Goal: Task Accomplishment & Management: Complete application form

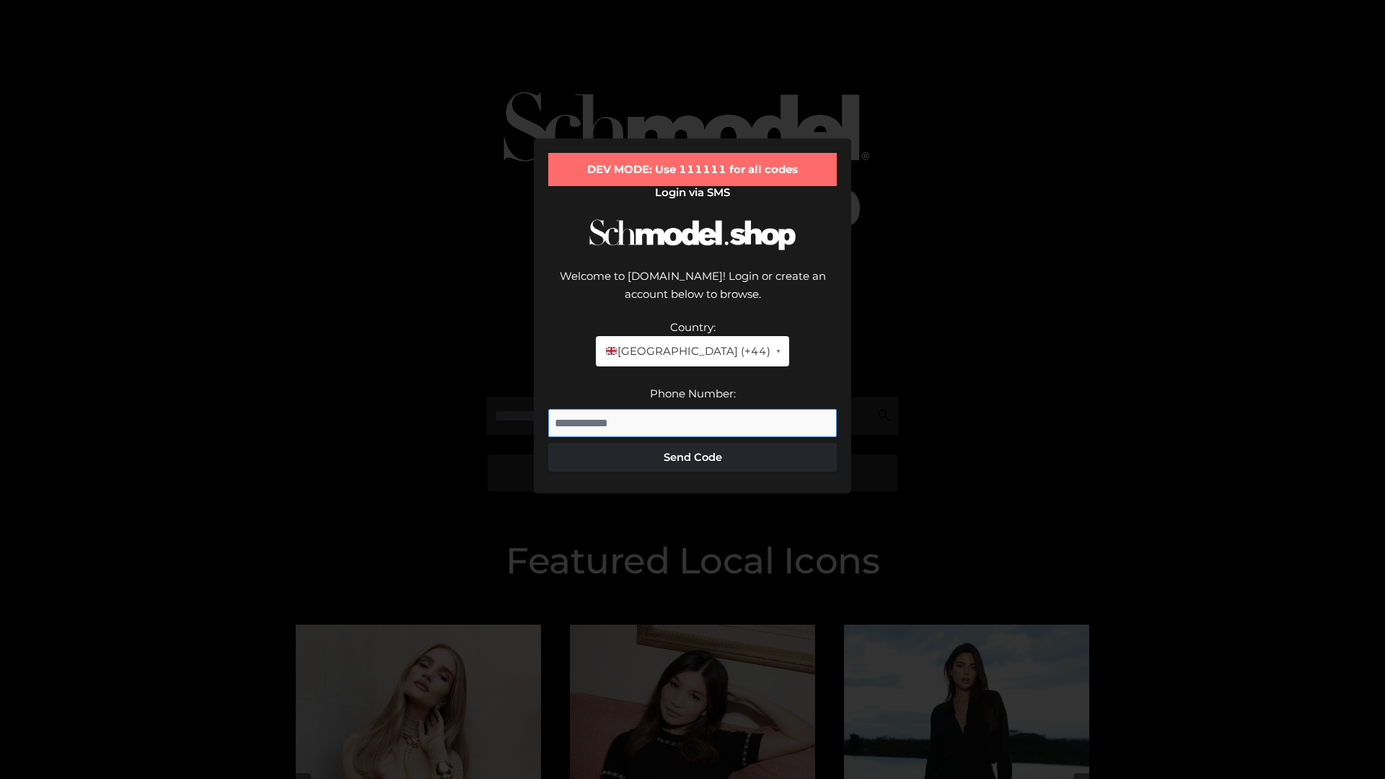
click at [692, 409] on input "Phone Number:" at bounding box center [692, 423] width 288 height 29
type input "**********"
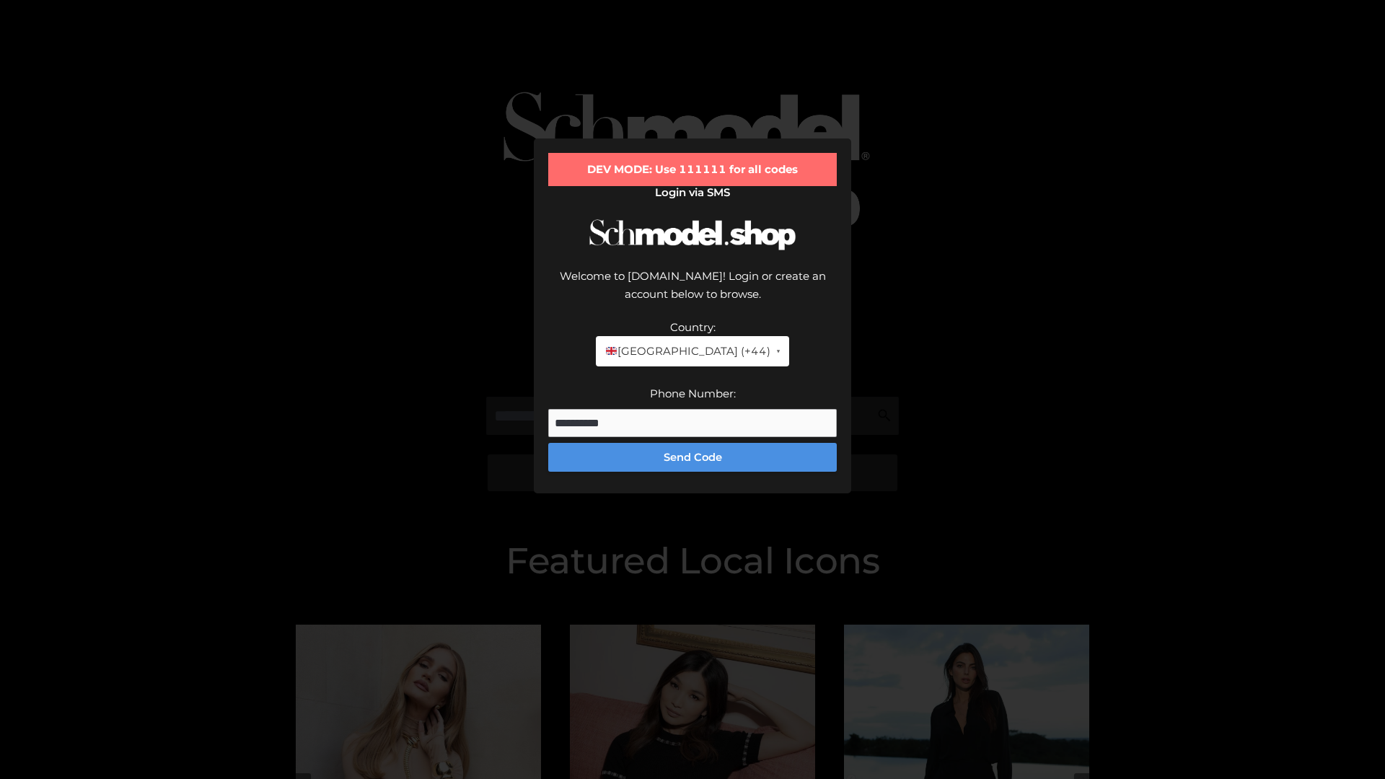
click at [692, 443] on button "Send Code" at bounding box center [692, 457] width 288 height 29
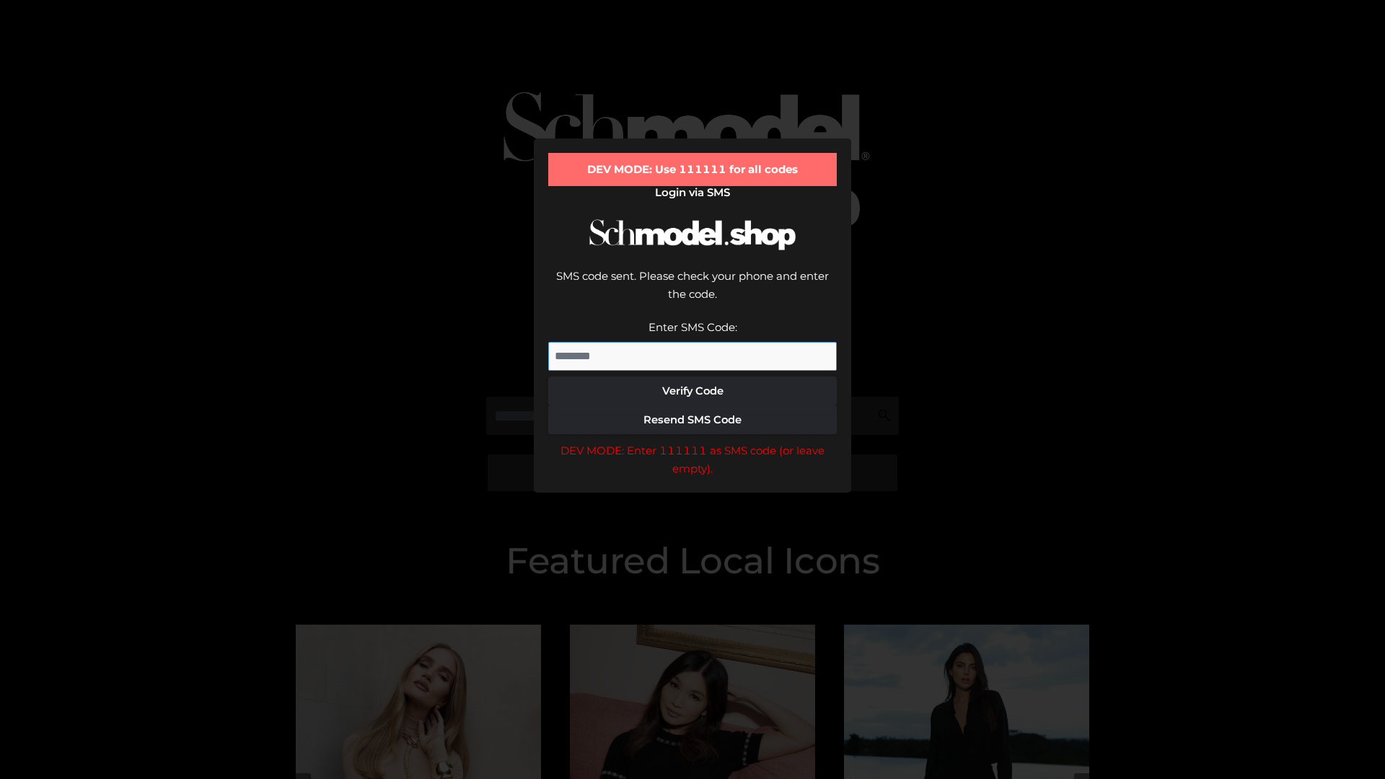
click at [692, 342] on input "Enter SMS Code:" at bounding box center [692, 356] width 288 height 29
type input "******"
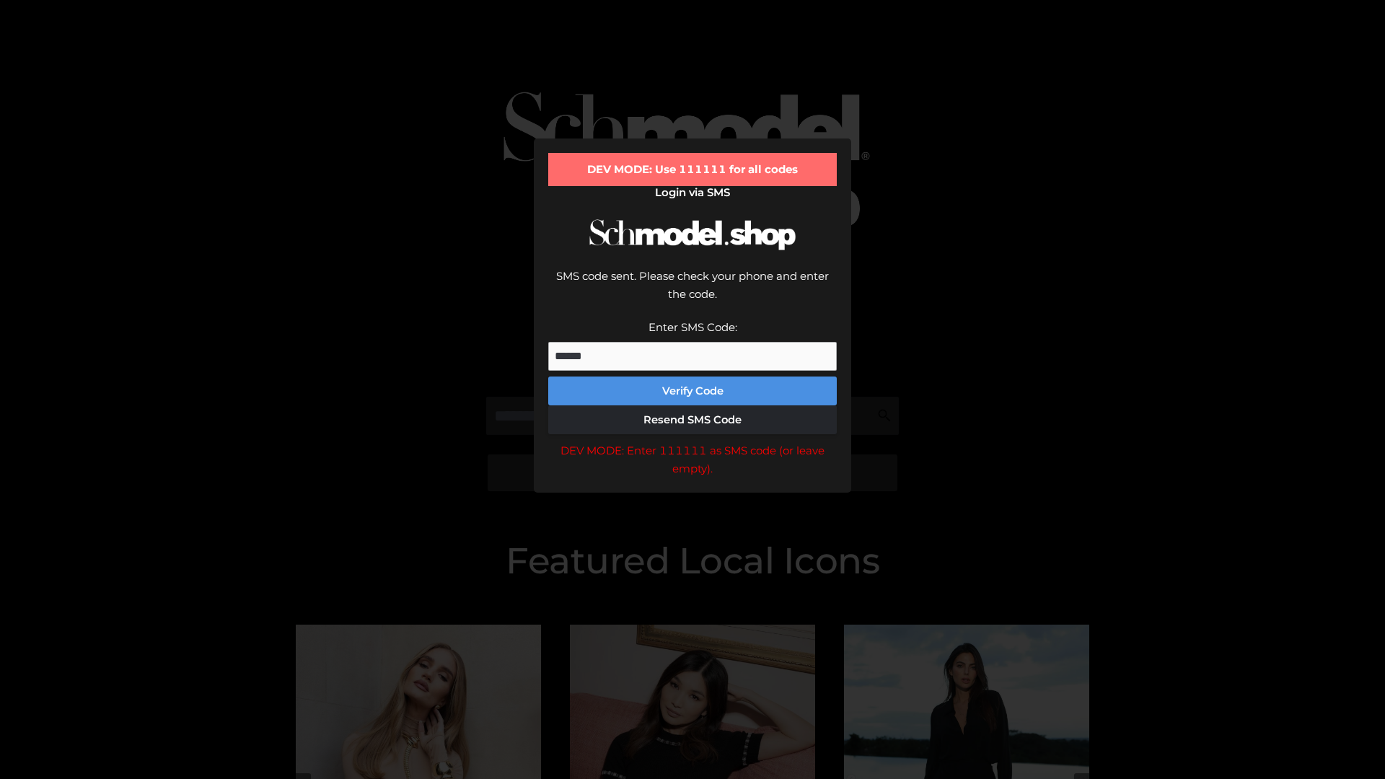
click at [692, 376] on button "Verify Code" at bounding box center [692, 390] width 288 height 29
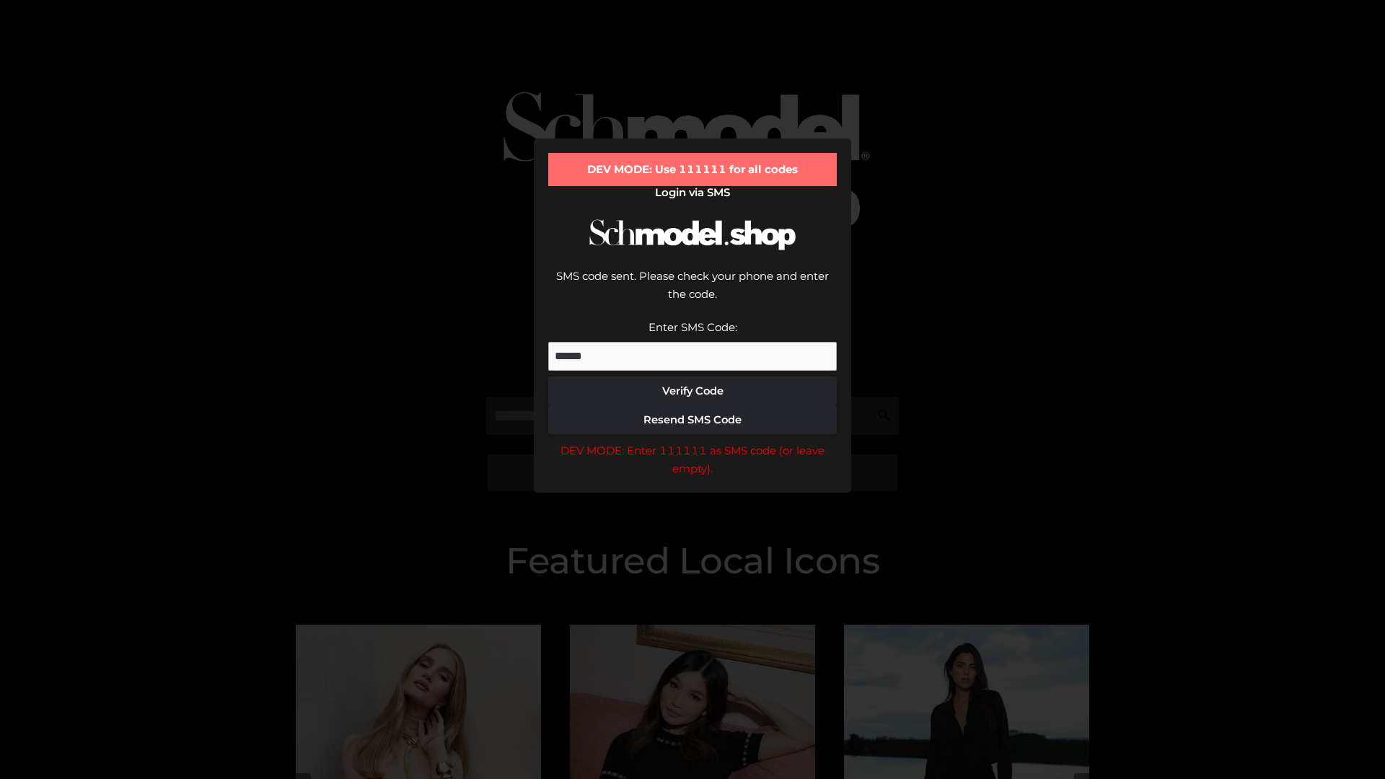
click at [692, 441] on div "DEV MODE: Enter 111111 as SMS code (or leave empty)." at bounding box center [692, 459] width 288 height 37
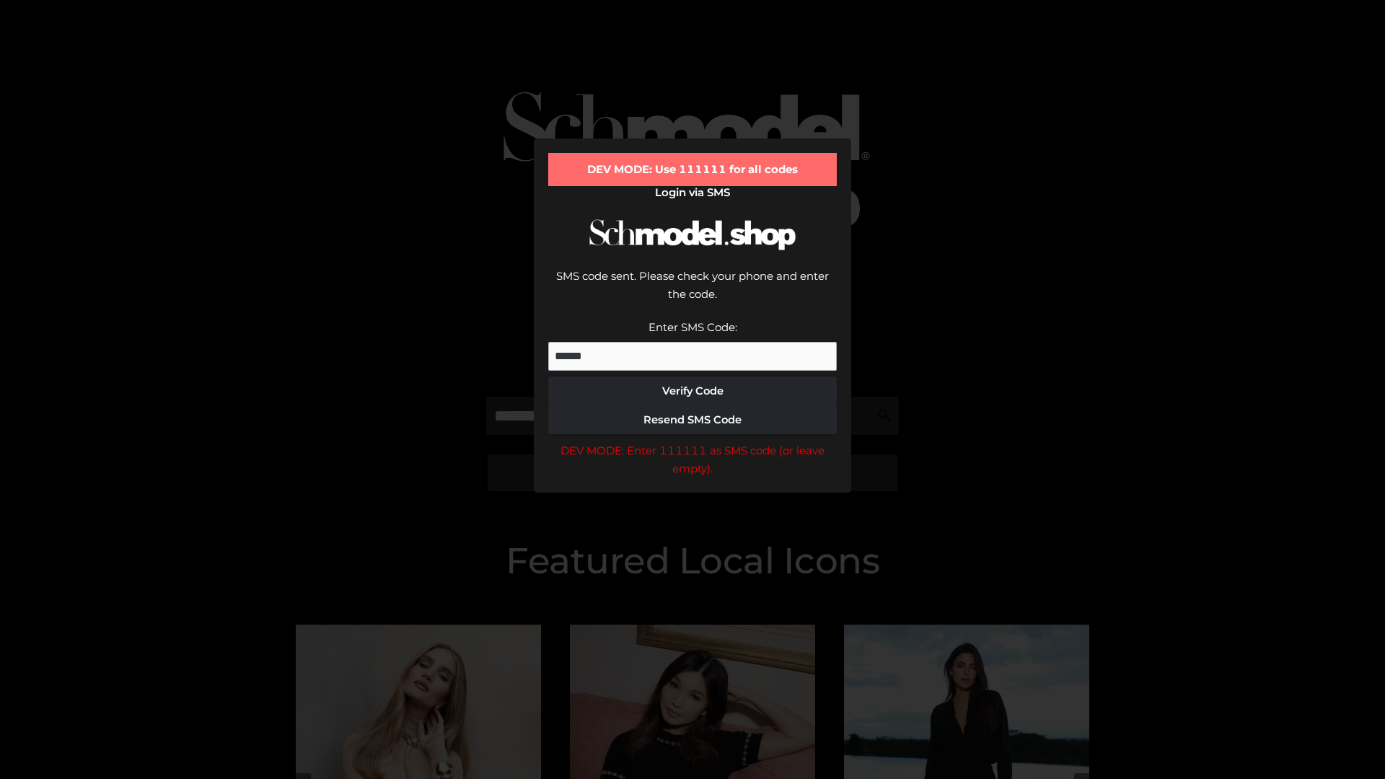
click at [692, 441] on div "DEV MODE: Enter 111111 as SMS code (or leave empty)." at bounding box center [692, 459] width 288 height 37
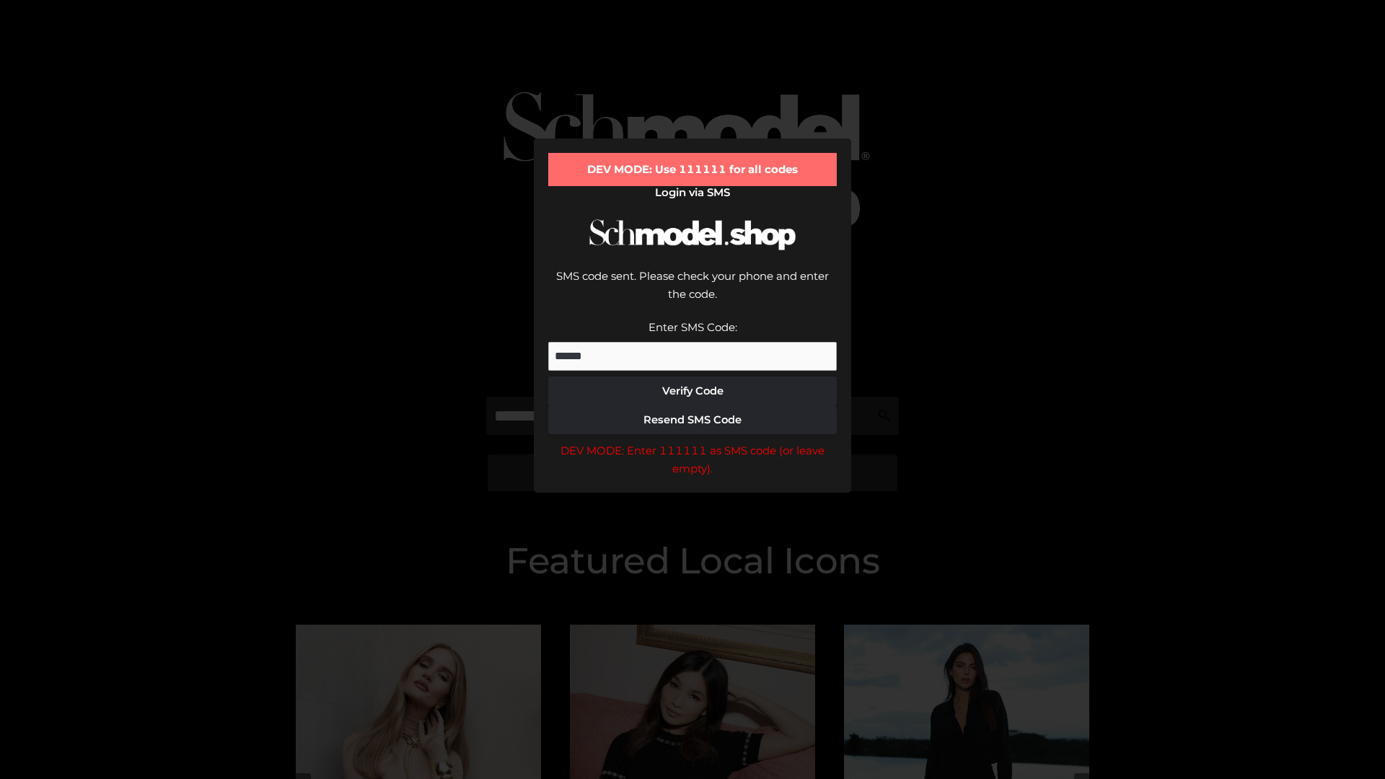
click at [692, 441] on div "DEV MODE: Enter 111111 as SMS code (or leave empty)." at bounding box center [692, 459] width 288 height 37
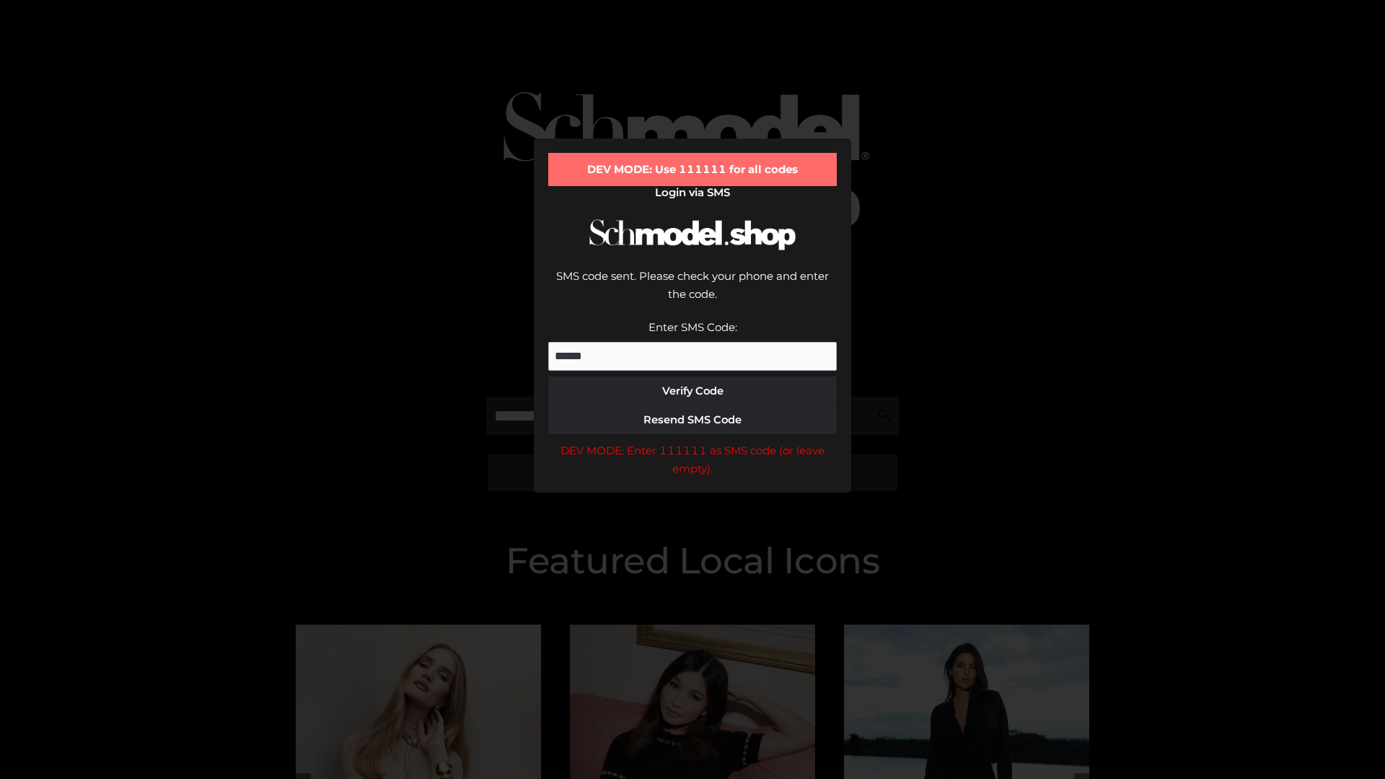
click at [692, 441] on div "DEV MODE: Enter 111111 as SMS code (or leave empty)." at bounding box center [692, 459] width 288 height 37
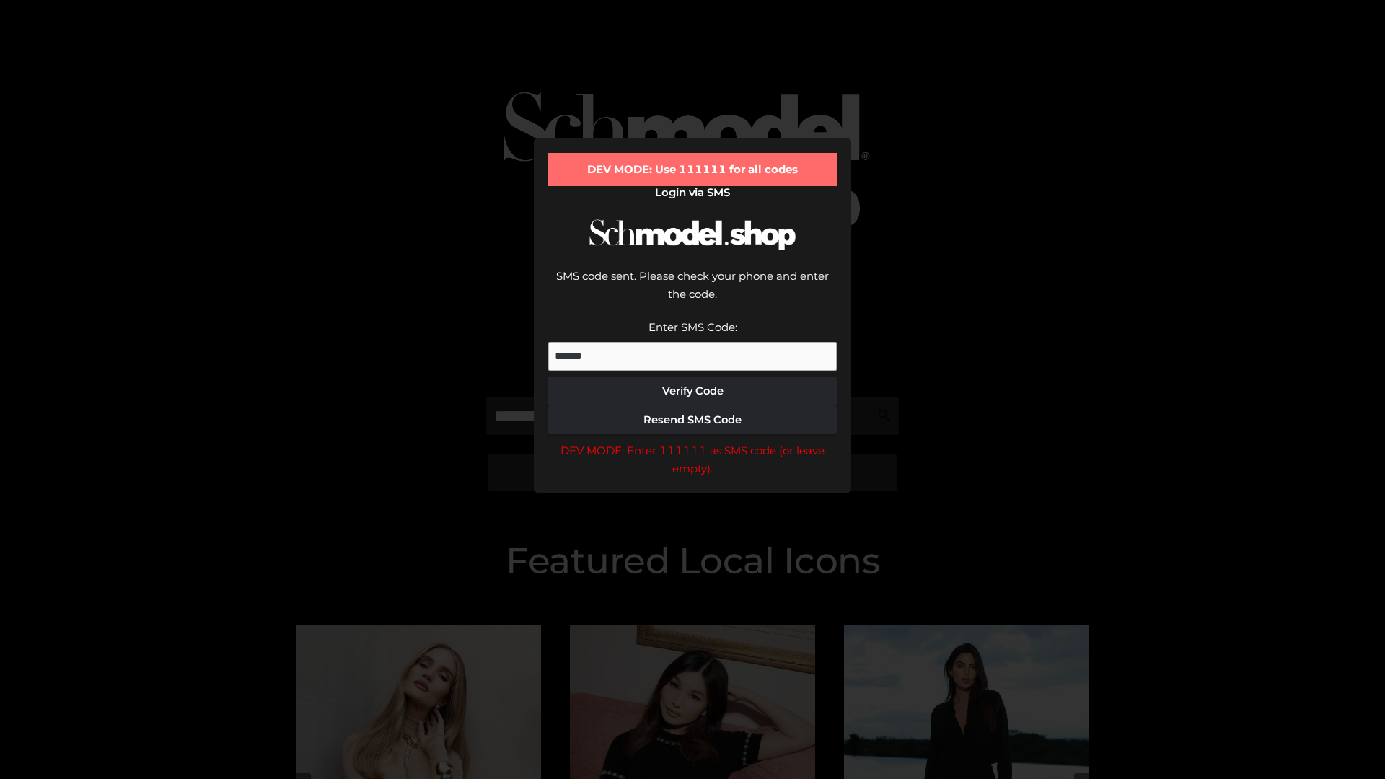
click at [692, 441] on div "DEV MODE: Enter 111111 as SMS code (or leave empty)." at bounding box center [692, 459] width 288 height 37
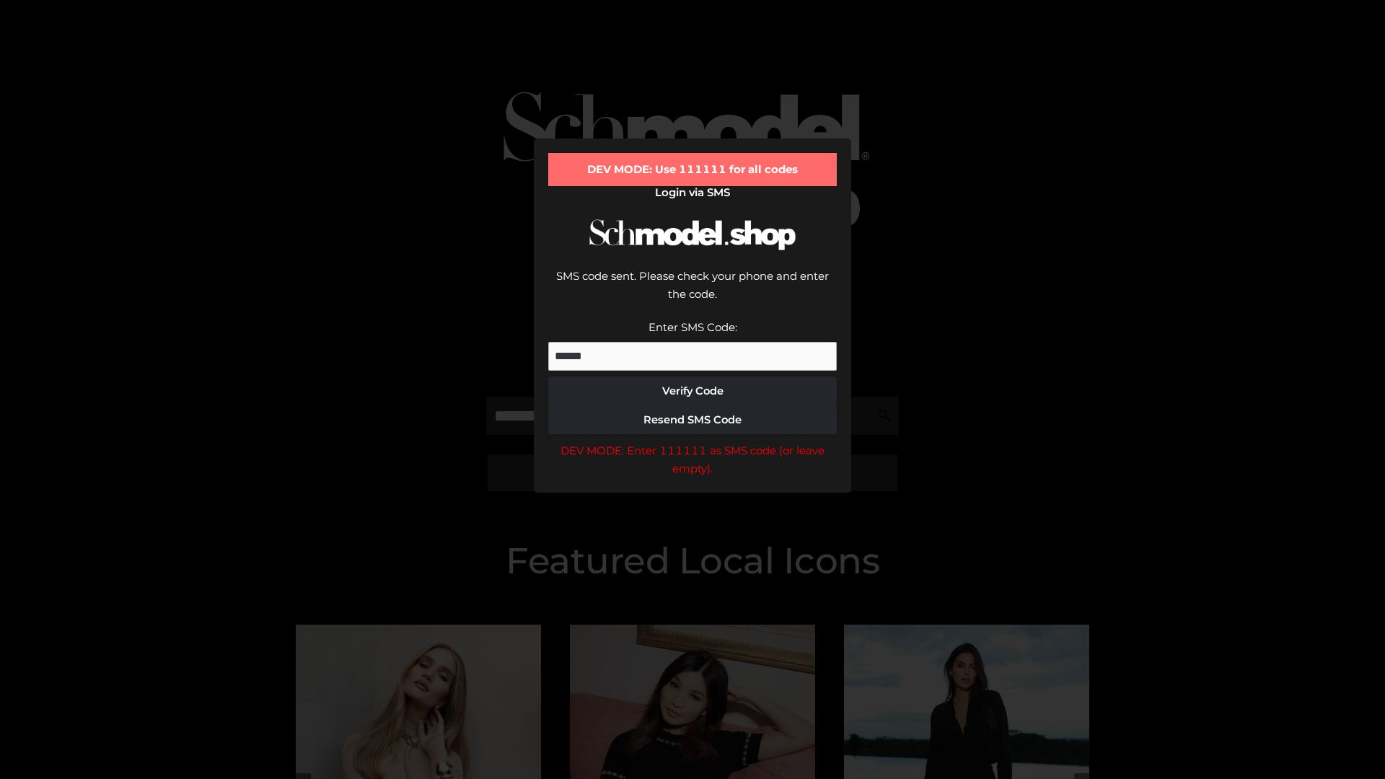
click at [692, 441] on div "DEV MODE: Enter 111111 as SMS code (or leave empty)." at bounding box center [692, 459] width 288 height 37
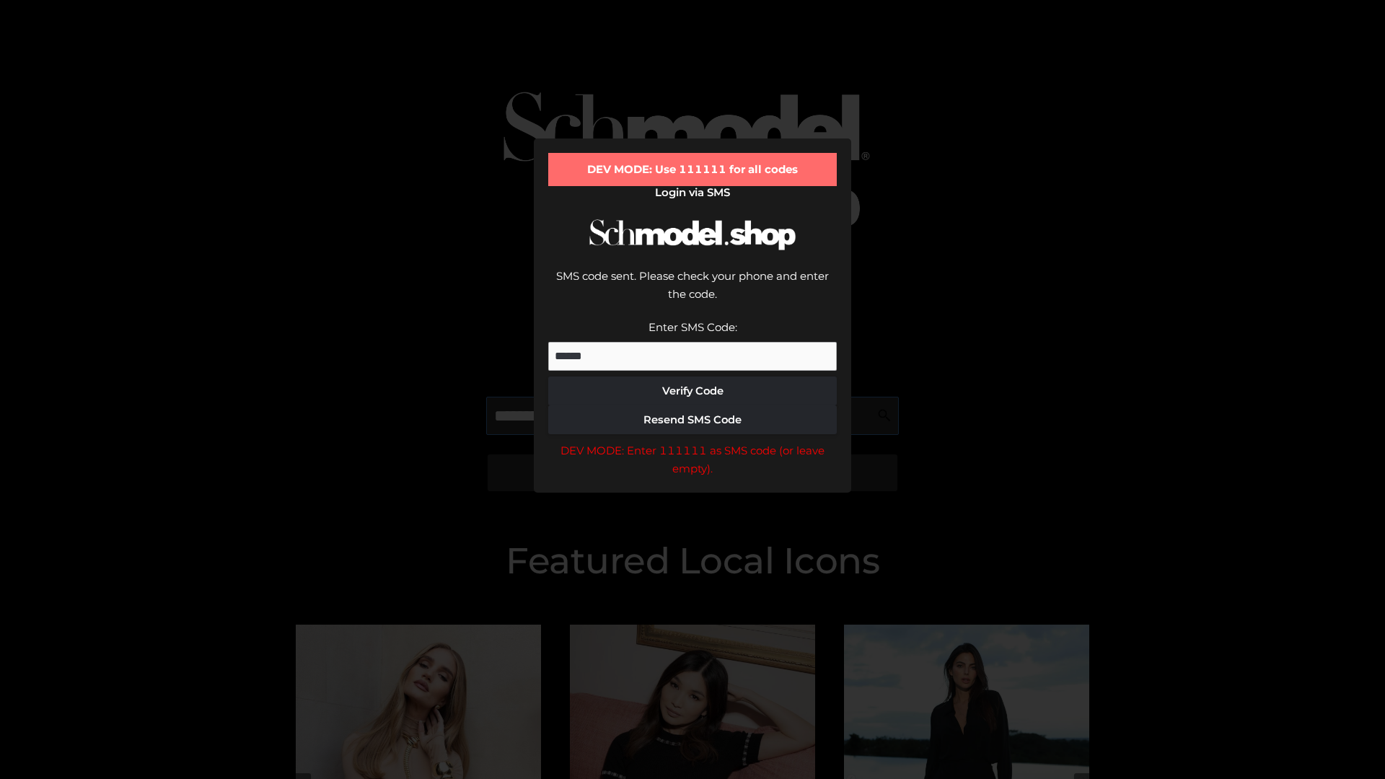
scroll to position [0, 74]
click at [692, 441] on div "DEV MODE: Enter 111111 as SMS code (or leave empty)." at bounding box center [692, 459] width 288 height 37
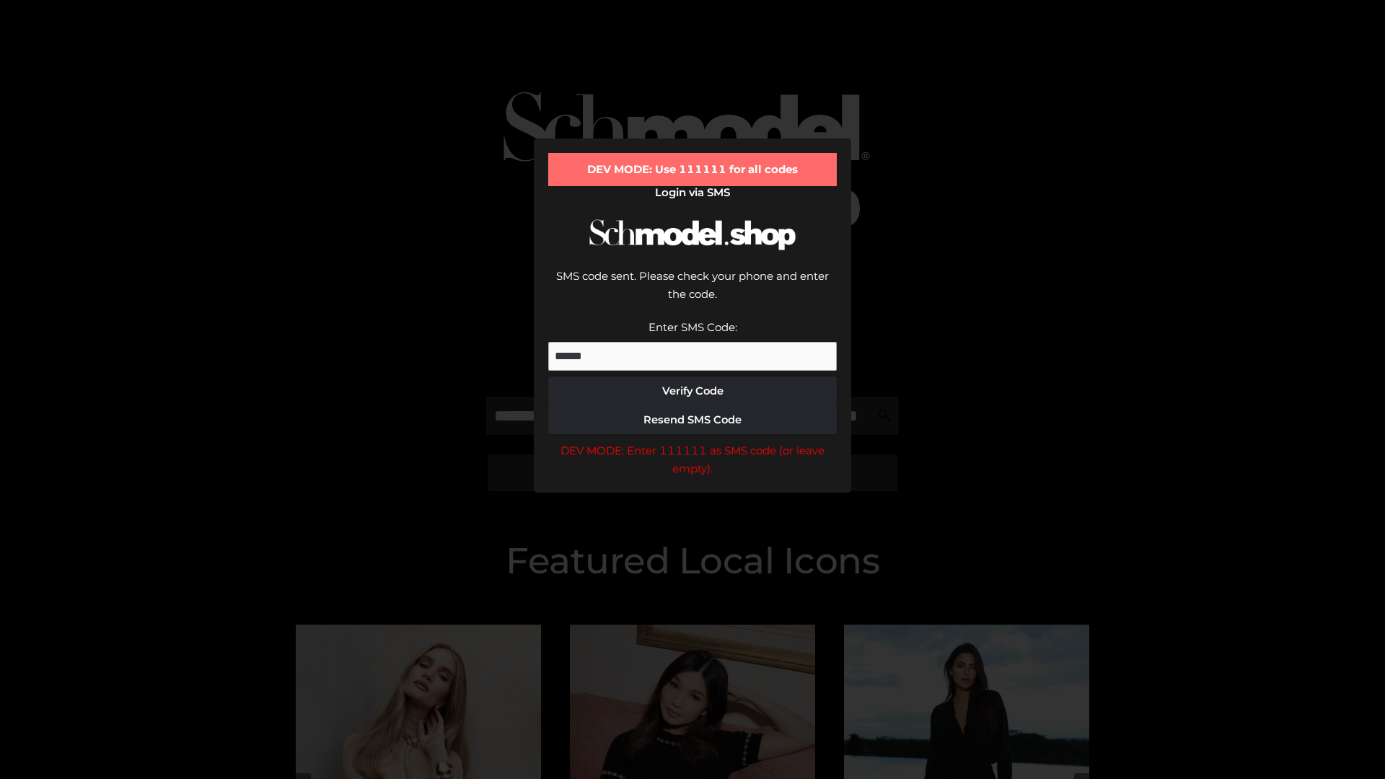
click at [692, 441] on div "DEV MODE: Enter 111111 as SMS code (or leave empty)." at bounding box center [692, 459] width 288 height 37
type input "**********"
